Goal: Transaction & Acquisition: Purchase product/service

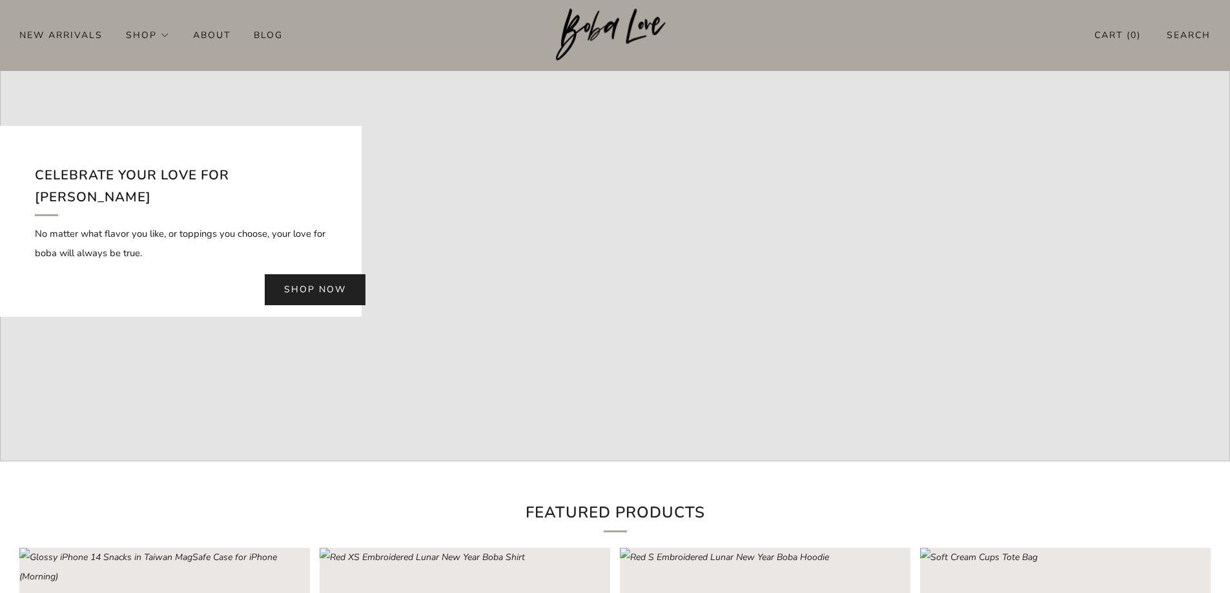
scroll to position [129, 0]
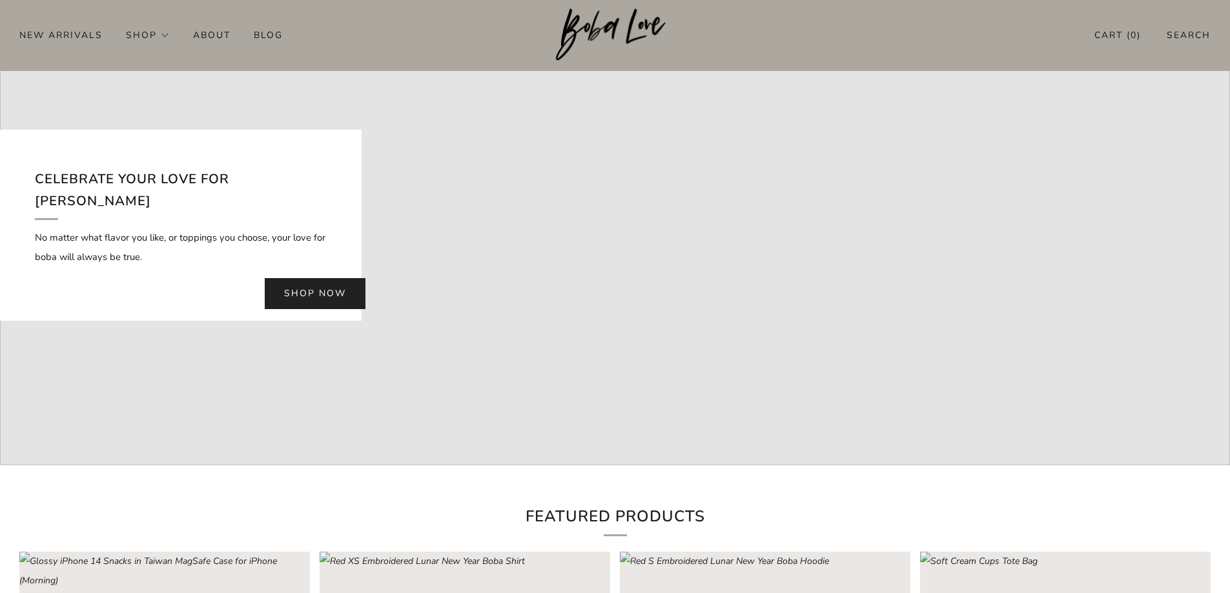
click at [332, 281] on link "Shop now" at bounding box center [315, 293] width 101 height 31
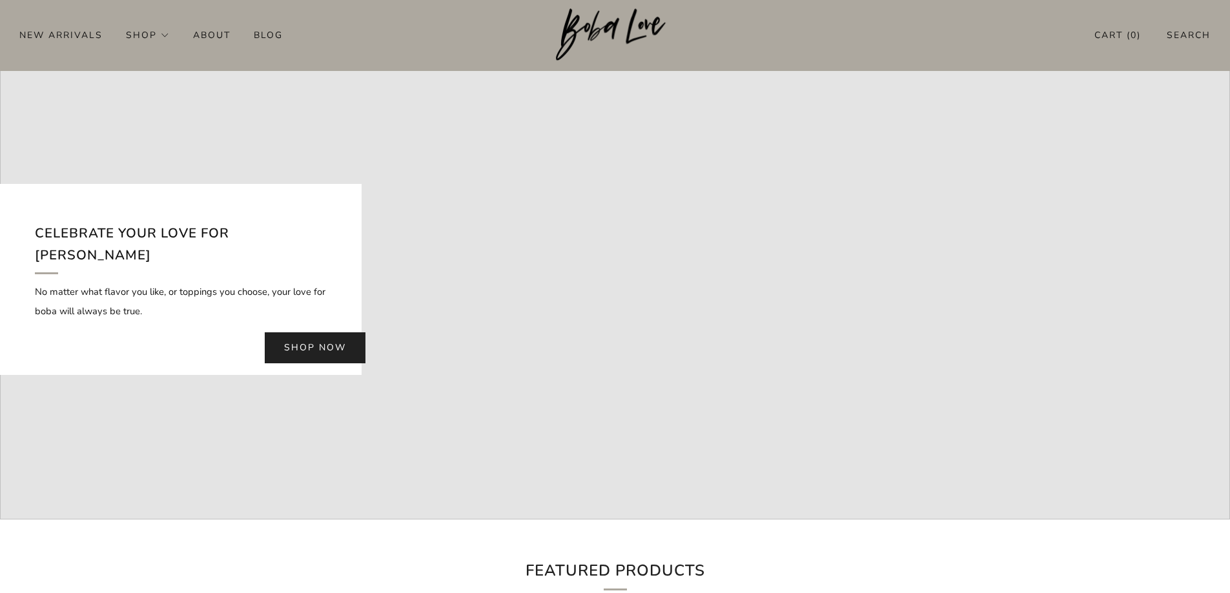
scroll to position [0, 0]
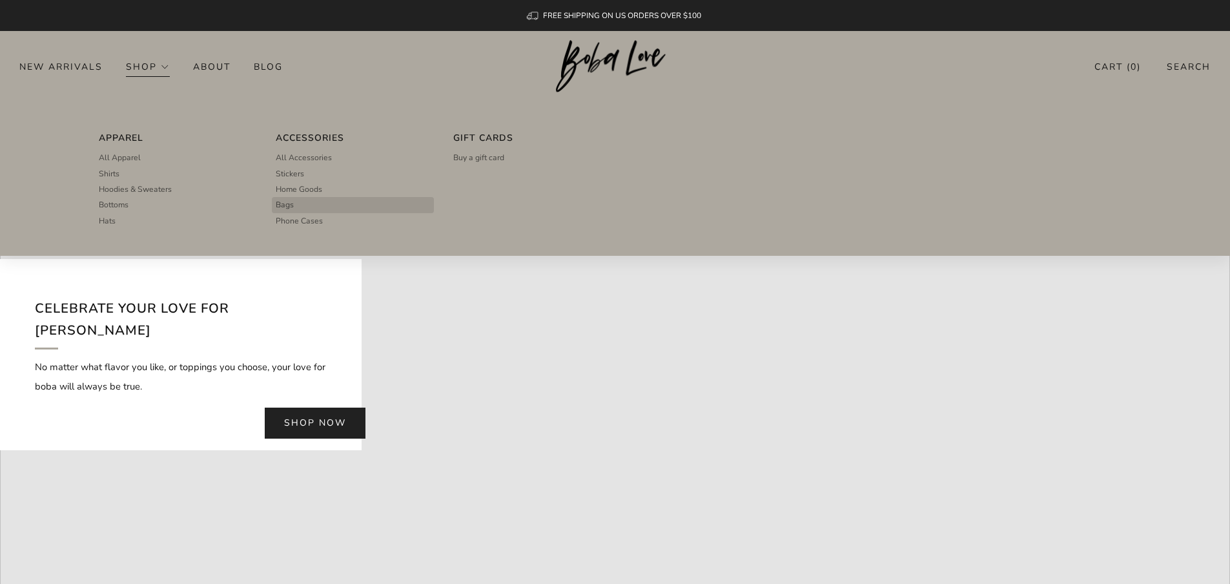
click at [294, 202] on span "Bags" at bounding box center [285, 205] width 18 height 12
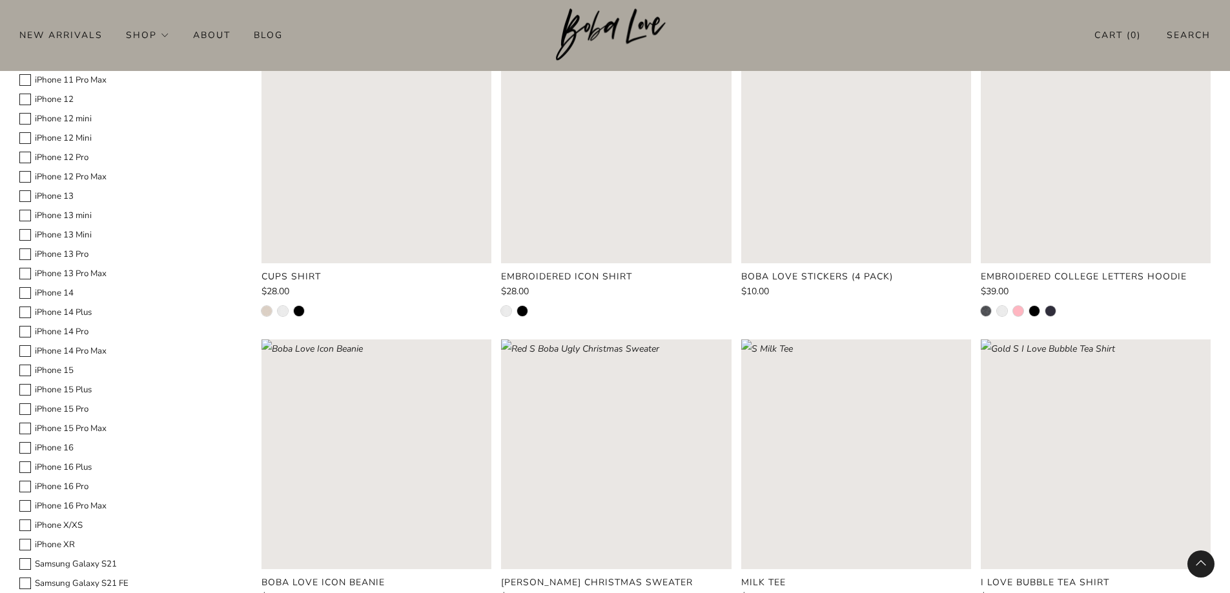
scroll to position [775, 0]
click at [668, 172] on rect "Loading image: White XS Embroidered Icon Shirt" at bounding box center [616, 148] width 230 height 230
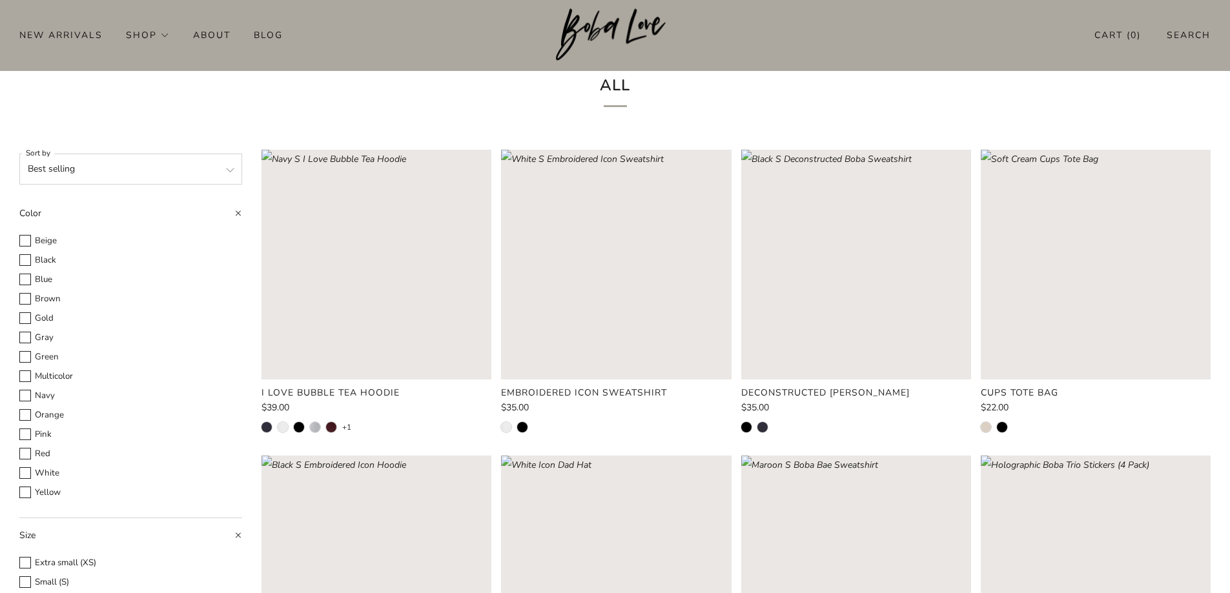
scroll to position [0, 0]
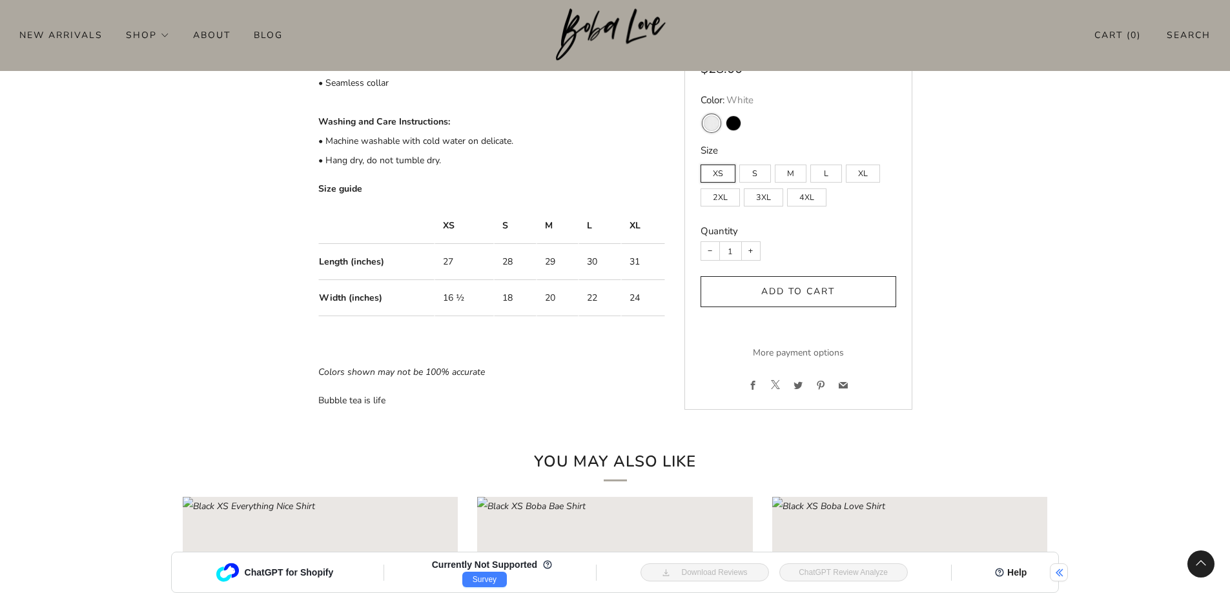
scroll to position [839, 0]
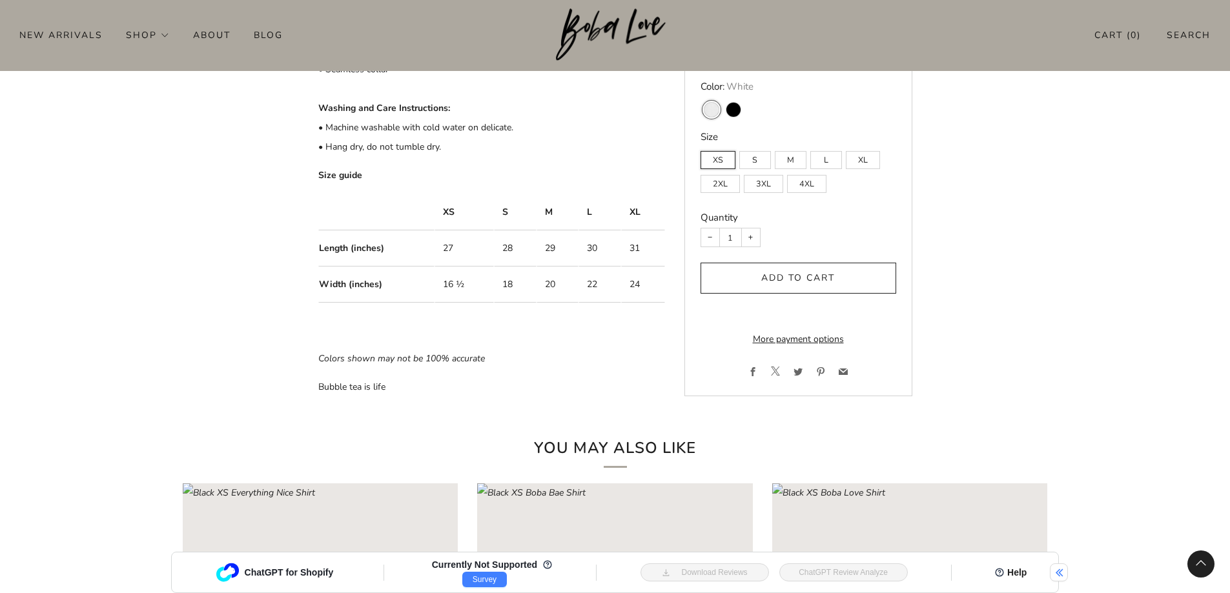
click at [635, 275] on td "24" at bounding box center [642, 285] width 43 height 36
click at [806, 176] on label "4XL" at bounding box center [806, 185] width 39 height 18
click at [787, 170] on input "4XL" at bounding box center [786, 169] width 1 height 1
radio input "true"
click at [806, 176] on label "4XL" at bounding box center [806, 185] width 39 height 18
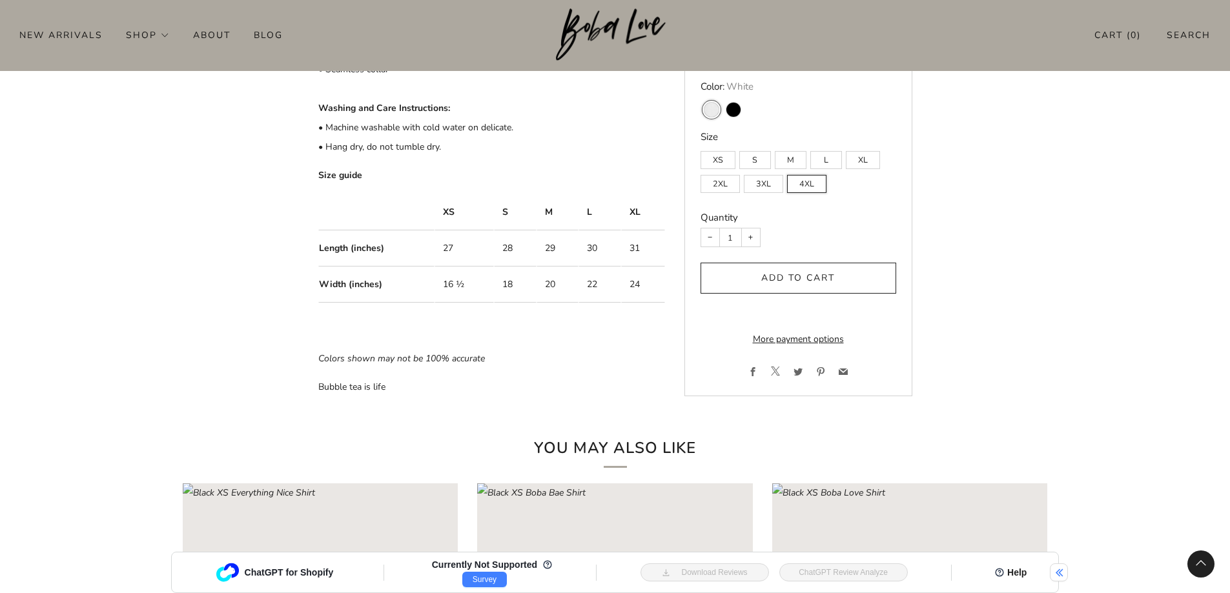
click at [787, 170] on input "4XL" at bounding box center [786, 169] width 1 height 1
radio input "true"
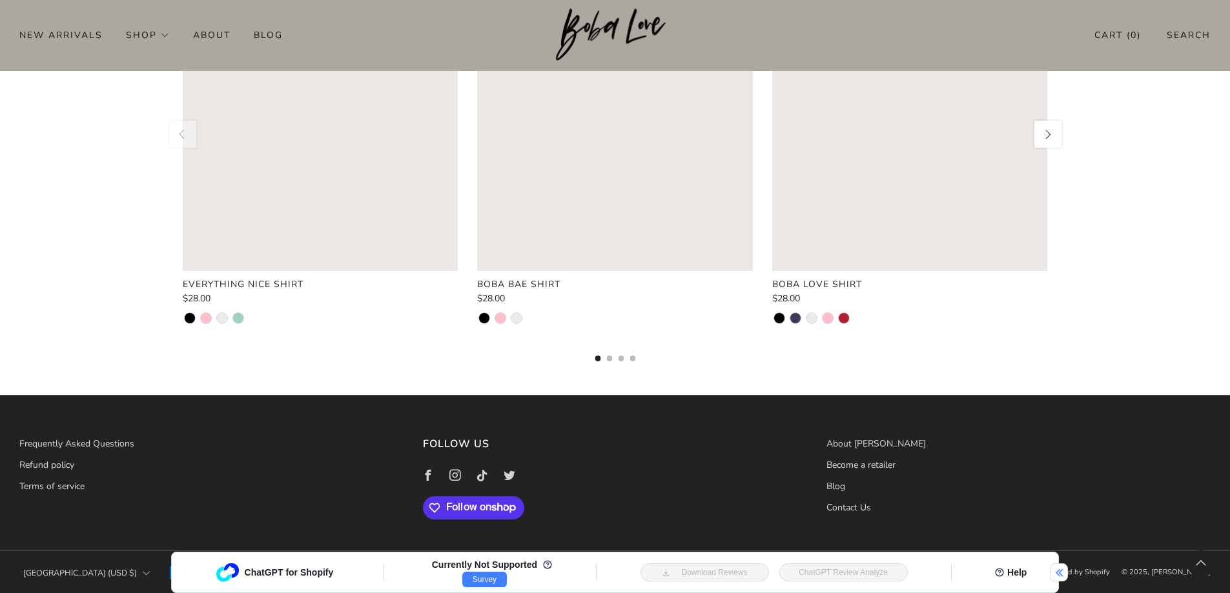
scroll to position [1328, 0]
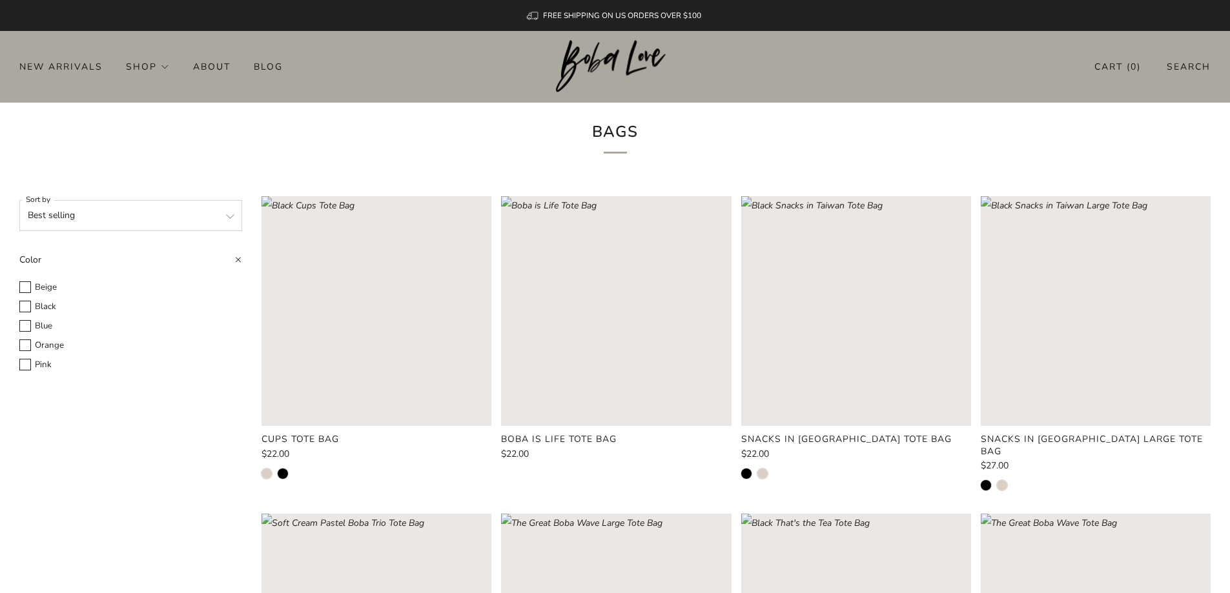
click at [398, 283] on rect "Loading image: Soft Cream Cups Tote Bag" at bounding box center [376, 311] width 230 height 230
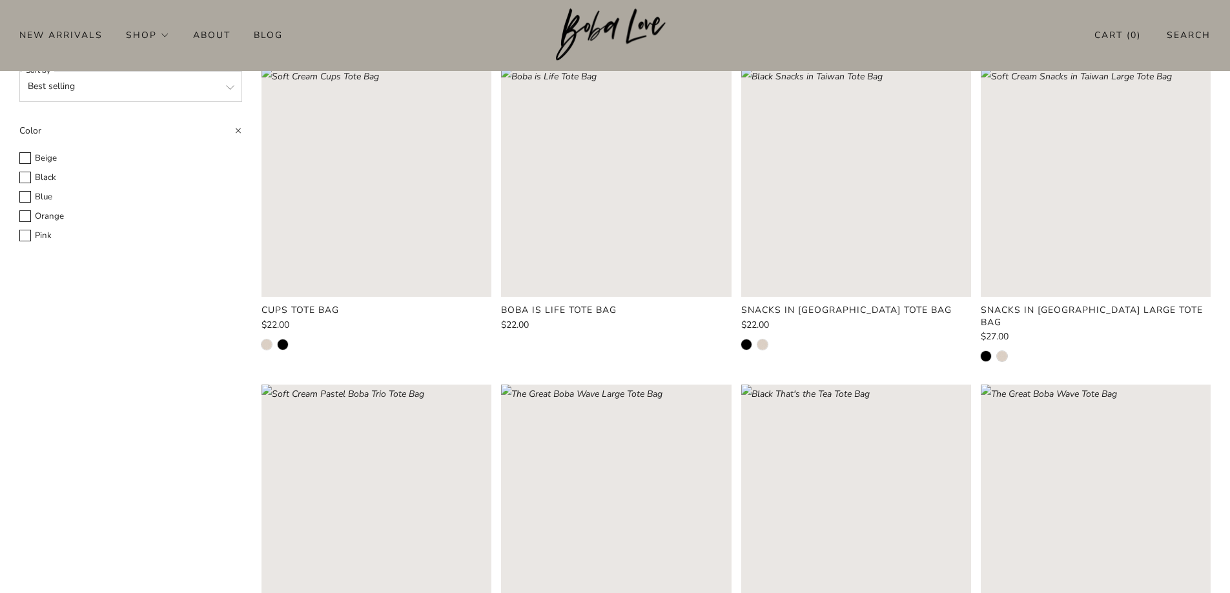
click at [1106, 210] on rect "Loading image: Black Snacks in Taiwan Large Tote Bag" at bounding box center [1096, 182] width 230 height 230
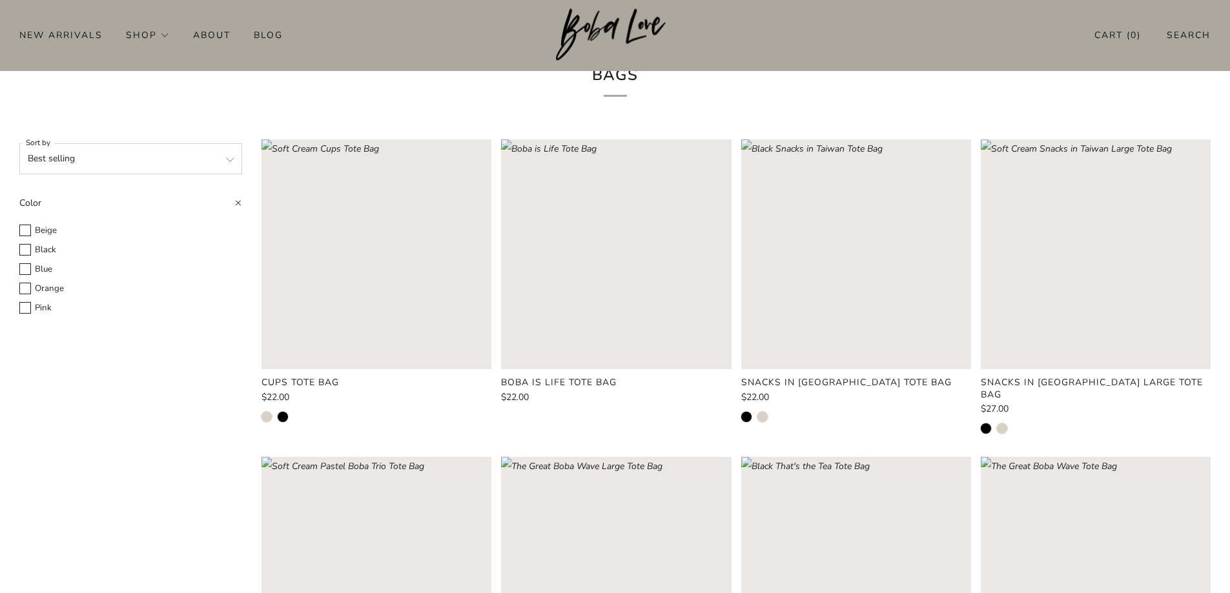
scroll to position [0, 0]
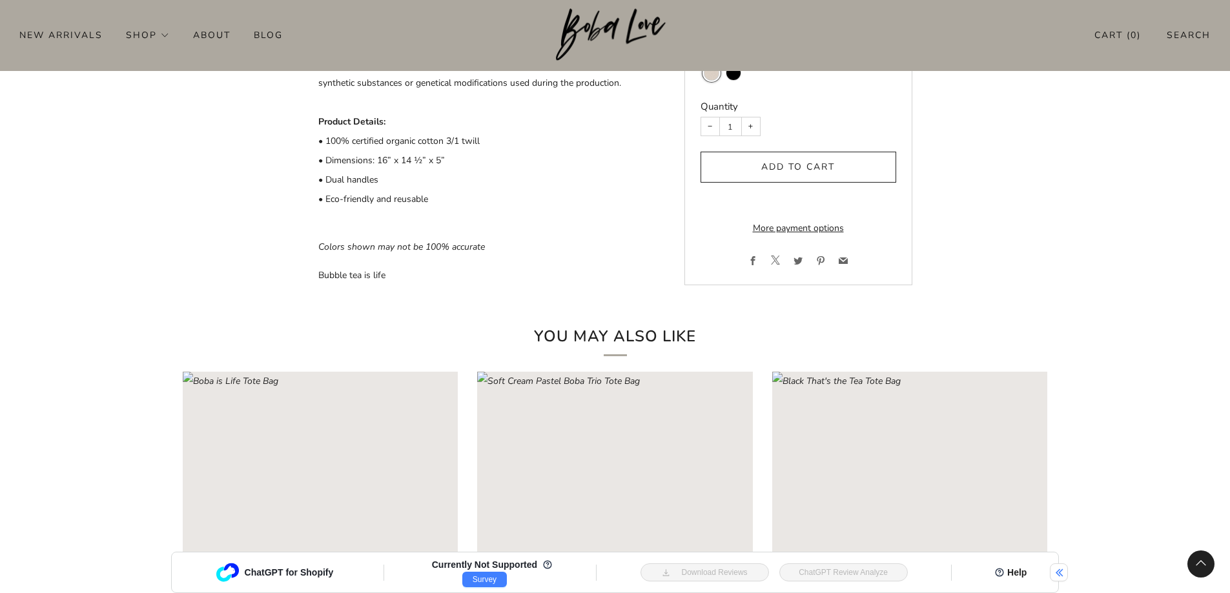
scroll to position [581, 0]
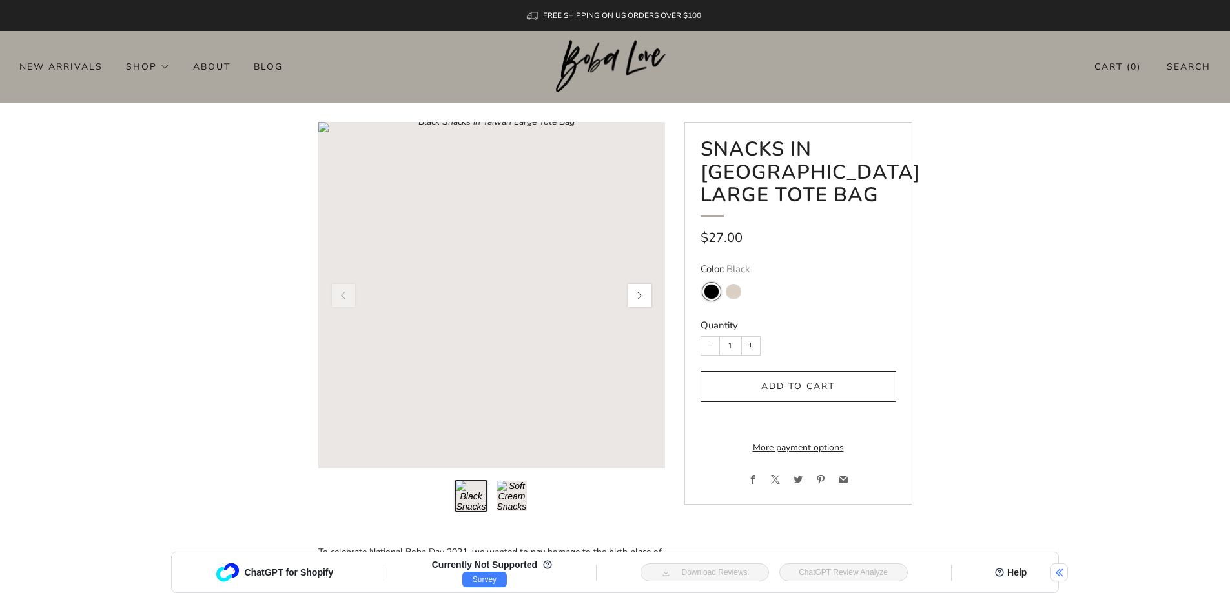
click at [630, 298] on button "button" at bounding box center [639, 295] width 27 height 27
click at [633, 296] on button "button" at bounding box center [639, 295] width 27 height 27
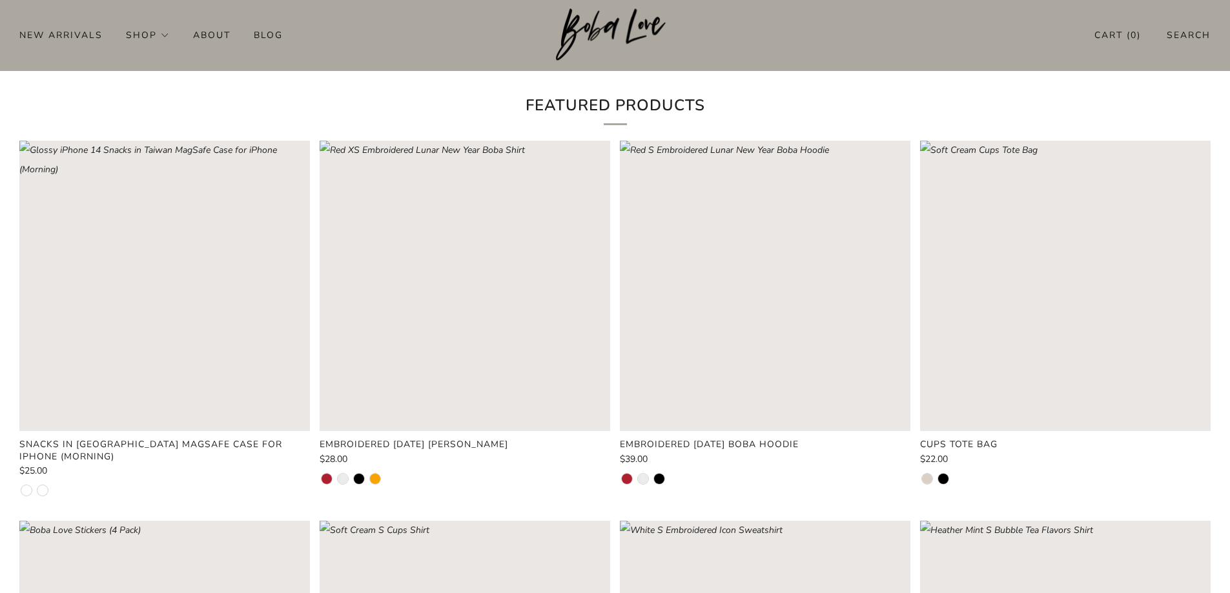
scroll to position [581, 0]
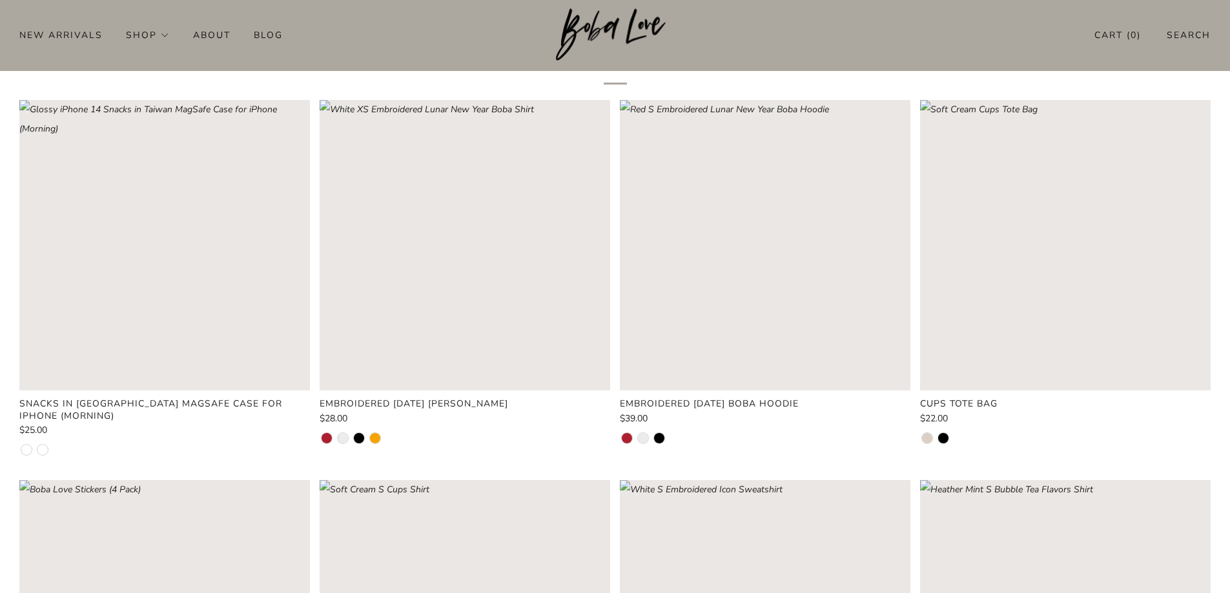
click at [455, 243] on rect "Loading image: Red XS Embroidered Lunar New Year Boba Shirt" at bounding box center [465, 245] width 291 height 291
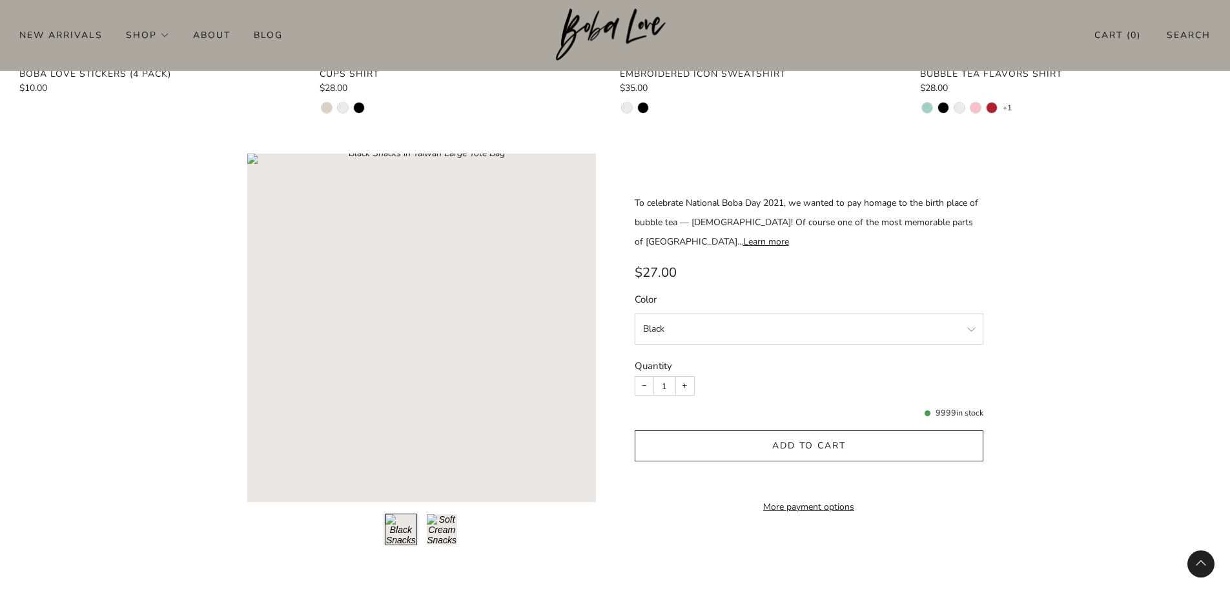
scroll to position [1291, 0]
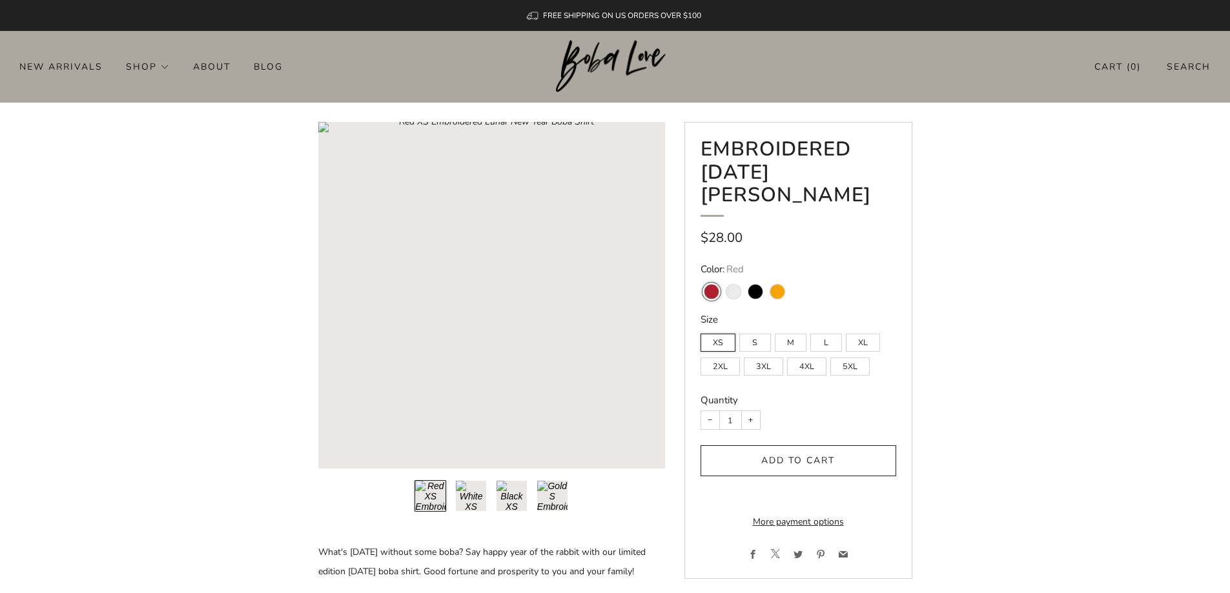
click at [775, 294] on variant-swatch "Gold" at bounding box center [777, 292] width 14 height 14
click at [766, 277] on input "Gold" at bounding box center [766, 276] width 1 height 1
radio input "true"
radio input "false"
radio input "true"
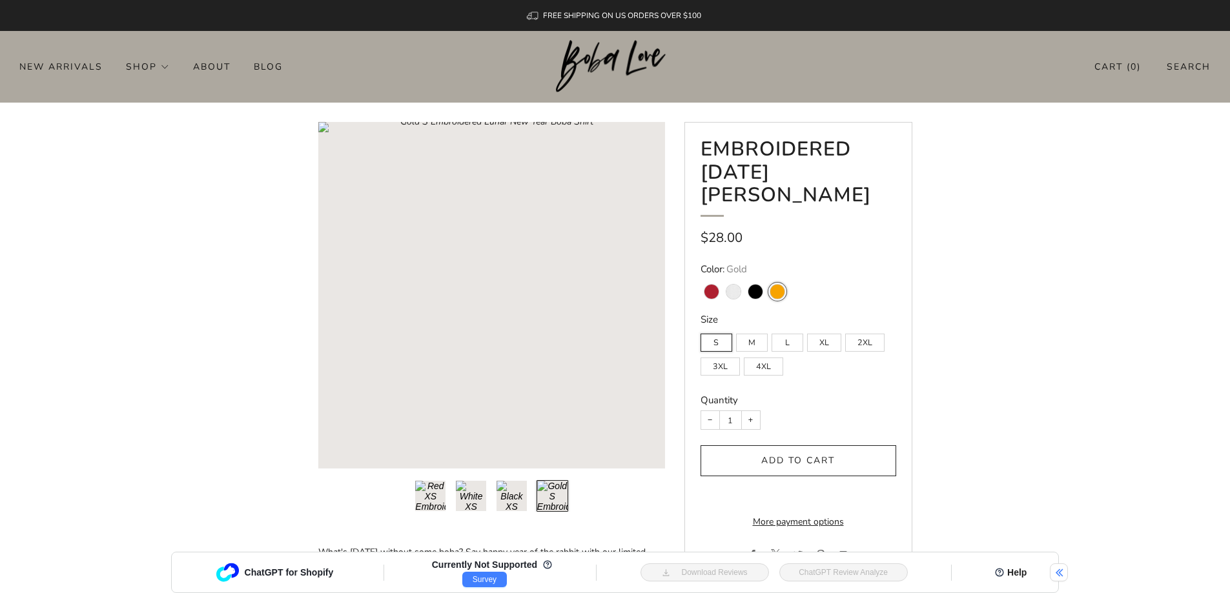
click at [719, 291] on span "Red" at bounding box center [711, 289] width 22 height 24
click at [715, 291] on variant-swatch "Red" at bounding box center [711, 292] width 14 height 14
click at [700, 277] on input "Red" at bounding box center [700, 276] width 1 height 1
radio input "true"
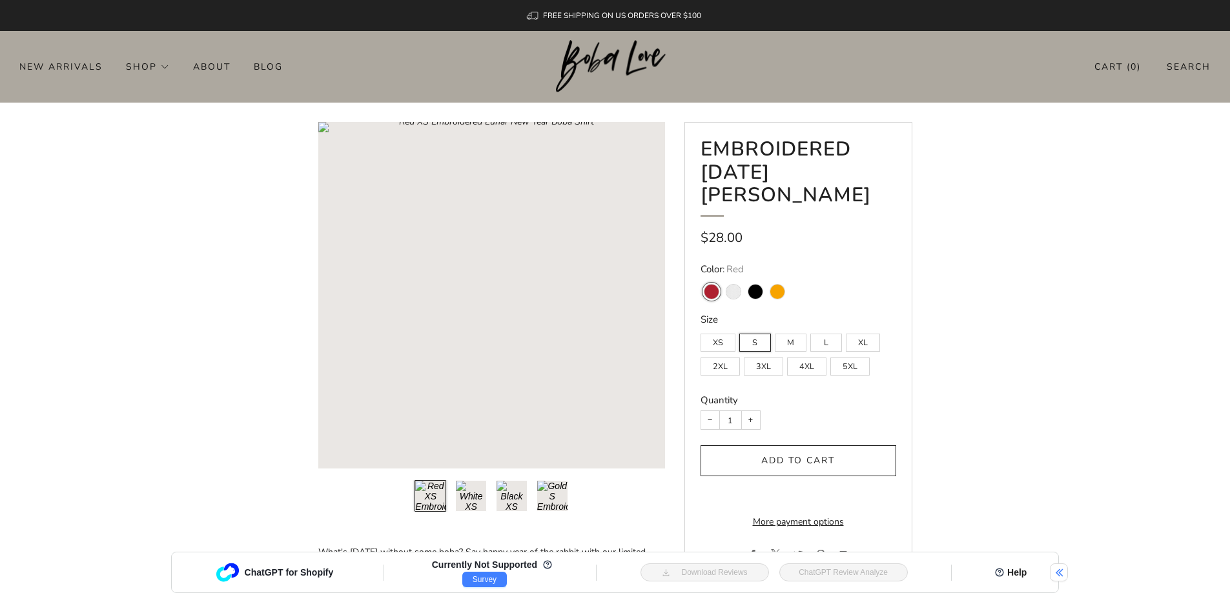
click at [738, 293] on variant-swatch "White" at bounding box center [733, 292] width 14 height 14
click at [722, 277] on input "White" at bounding box center [722, 276] width 1 height 1
radio input "true"
click at [753, 296] on variant-swatch "Black" at bounding box center [755, 292] width 14 height 14
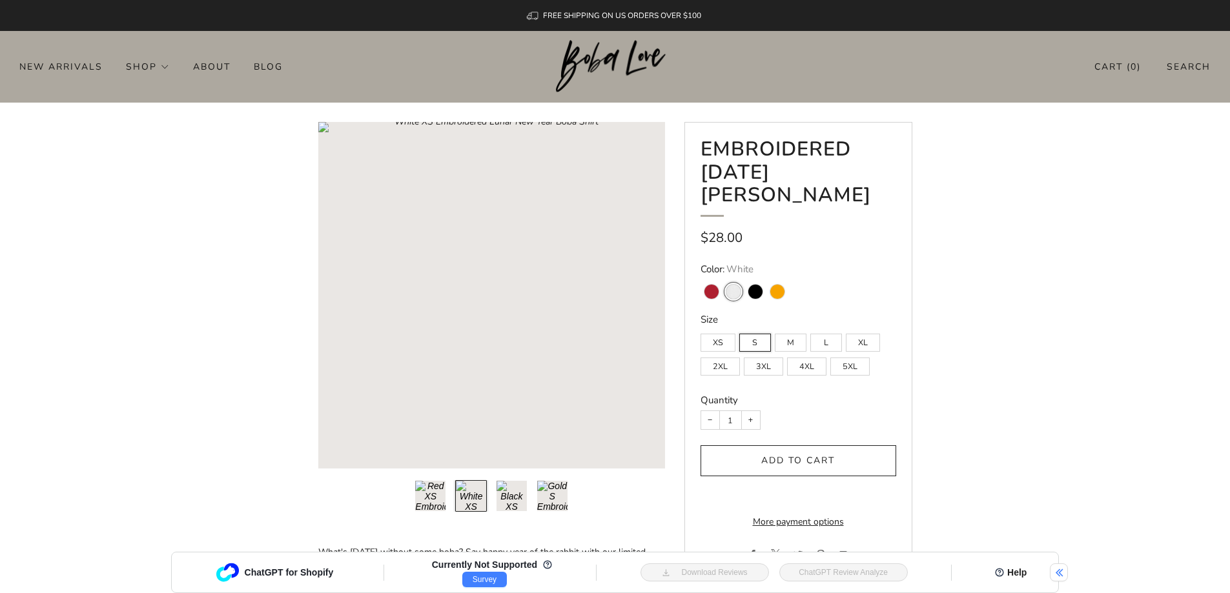
click at [744, 277] on input "Black" at bounding box center [744, 276] width 1 height 1
radio input "true"
